Goal: Information Seeking & Learning: Understand process/instructions

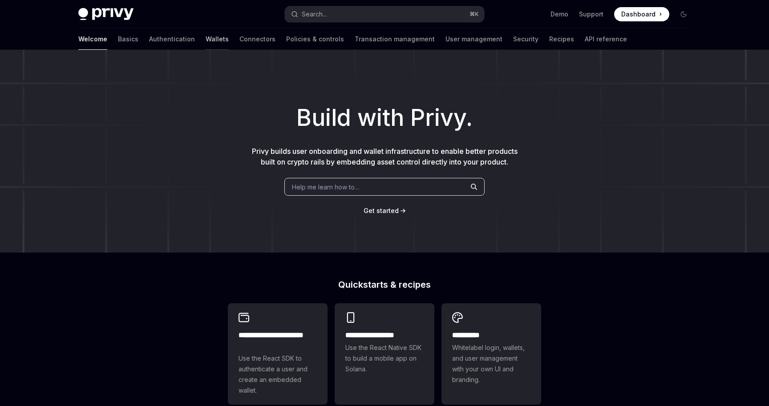
click at [206, 42] on link "Wallets" at bounding box center [217, 38] width 23 height 21
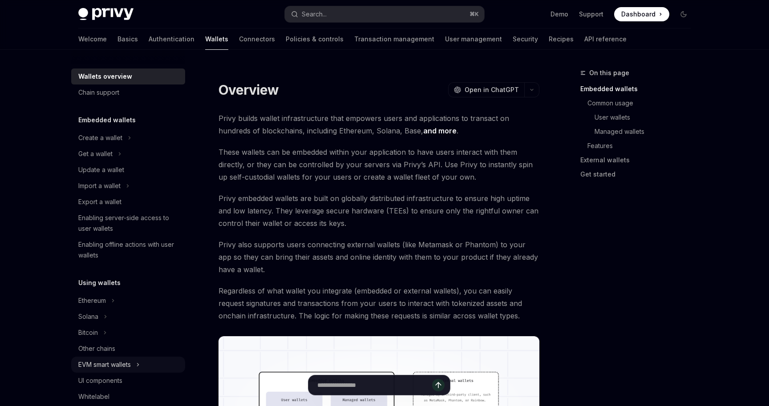
click at [108, 364] on div "EVM smart wallets" at bounding box center [104, 364] width 52 height 11
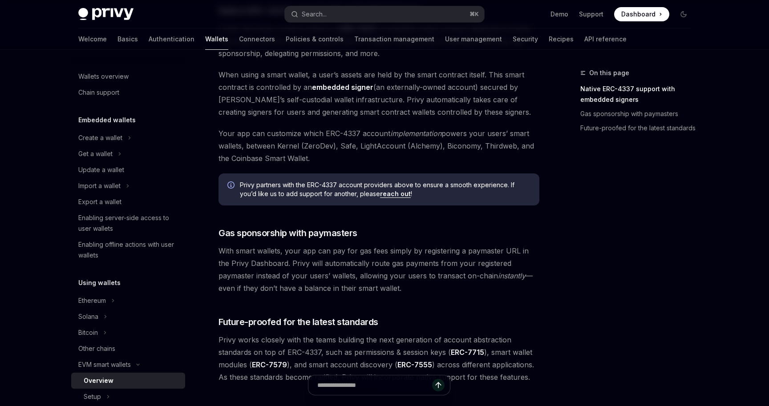
scroll to position [669, 0]
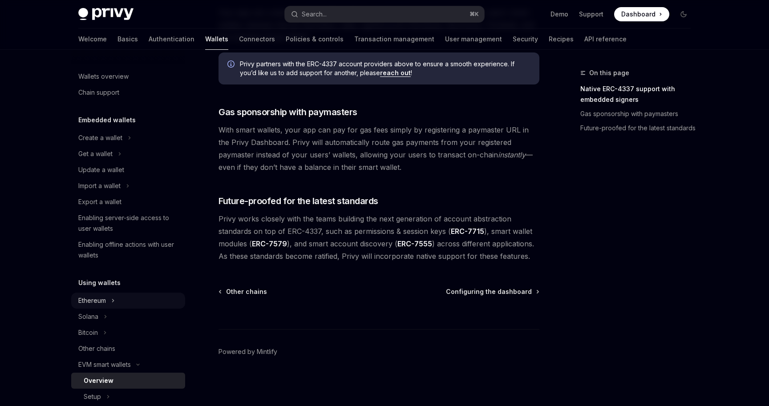
click at [118, 298] on button "Ethereum" at bounding box center [128, 301] width 114 height 16
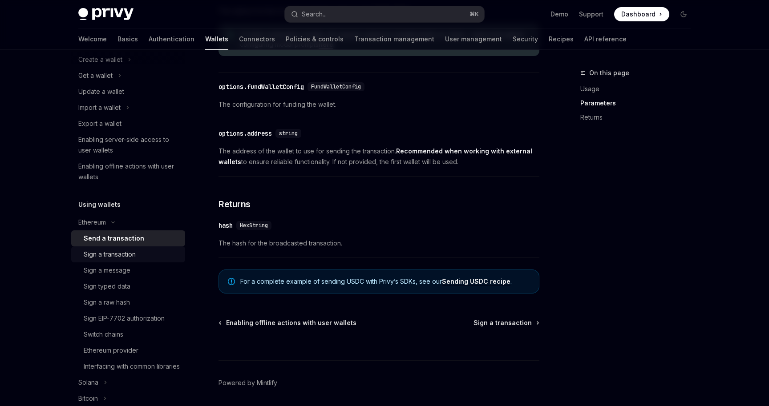
scroll to position [79, 0]
click at [145, 332] on div "Switch chains" at bounding box center [132, 334] width 96 height 11
type textarea "*"
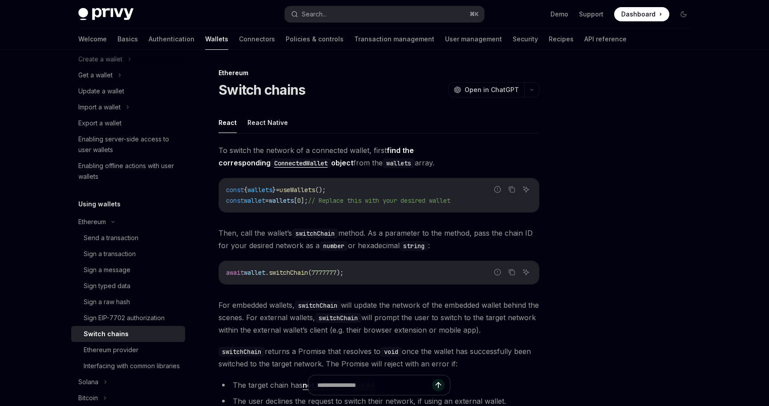
click at [278, 273] on span "switchChain" at bounding box center [288, 273] width 39 height 8
copy code "await wallet . switchChain ( 7777777 );"
